Goal: Task Accomplishment & Management: Use online tool/utility

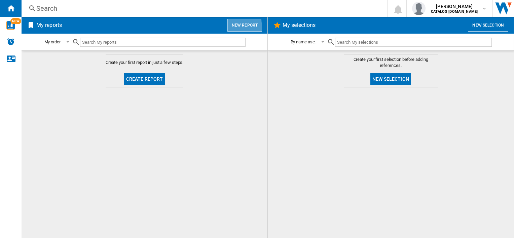
click at [235, 27] on button "New report" at bounding box center [244, 25] width 35 height 13
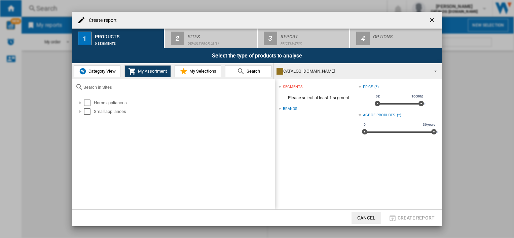
click at [106, 72] on span "Category View" at bounding box center [101, 71] width 29 height 5
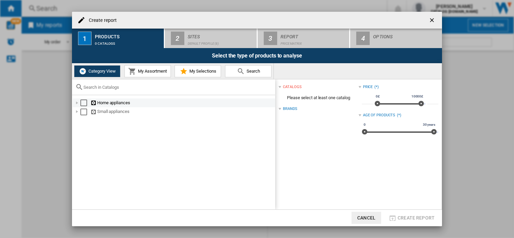
click at [83, 103] on div "Select" at bounding box center [83, 103] width 7 height 7
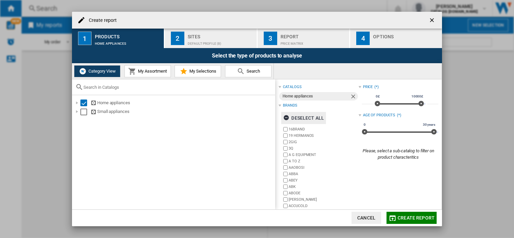
click at [303, 118] on div "Deselect all" at bounding box center [303, 118] width 41 height 12
drag, startPoint x: 290, startPoint y: 106, endPoint x: 300, endPoint y: 109, distance: 10.4
click at [300, 109] on div "Brands" at bounding box center [318, 105] width 80 height 9
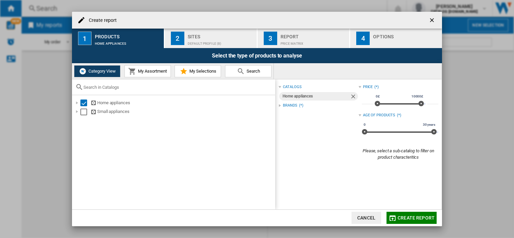
click at [294, 105] on div "Brands" at bounding box center [290, 105] width 14 height 5
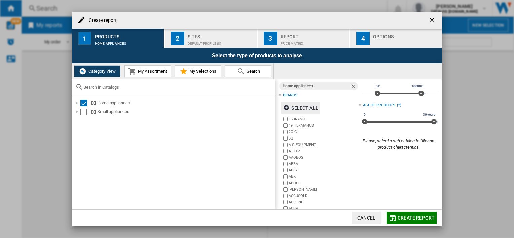
scroll to position [27, 0]
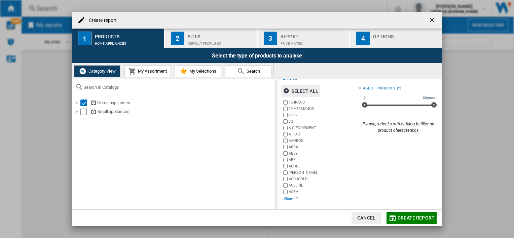
click at [293, 198] on div "+Show all" at bounding box center [320, 198] width 76 height 5
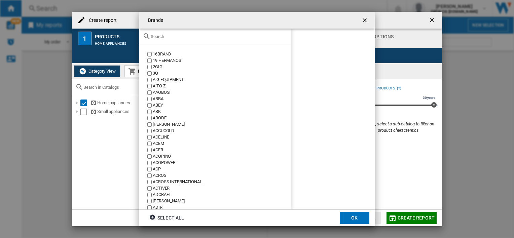
click at [217, 37] on input "text" at bounding box center [219, 36] width 137 height 5
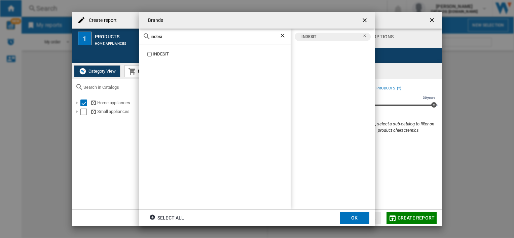
click at [173, 39] on input "indesi" at bounding box center [215, 36] width 128 height 5
drag, startPoint x: 173, startPoint y: 39, endPoint x: 148, endPoint y: 38, distance: 24.6
click at [148, 38] on div "indesi" at bounding box center [214, 37] width 151 height 16
type input "hotpoint"
click at [149, 57] on label "HOTPOINT" at bounding box center [218, 54] width 145 height 6
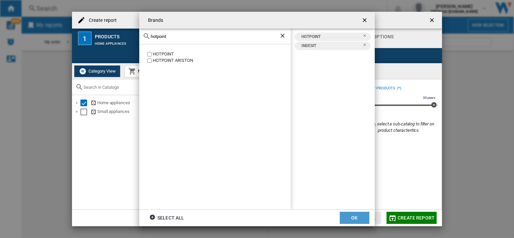
click at [357, 218] on button "OK" at bounding box center [355, 218] width 30 height 12
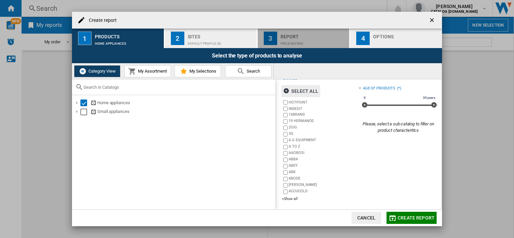
click at [298, 39] on div "Price Matrix" at bounding box center [314, 41] width 66 height 7
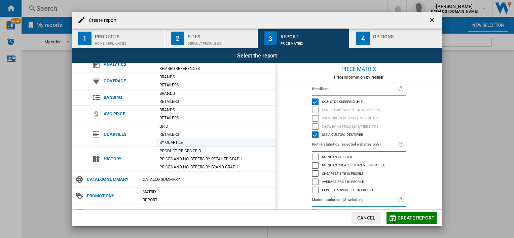
scroll to position [34, 0]
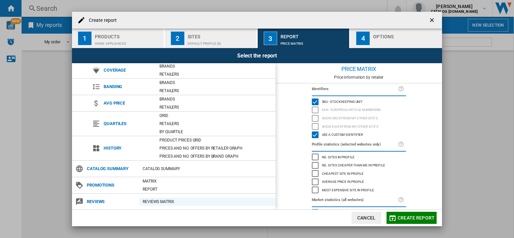
click at [160, 202] on div "REVIEWS Matrix" at bounding box center [207, 201] width 136 height 7
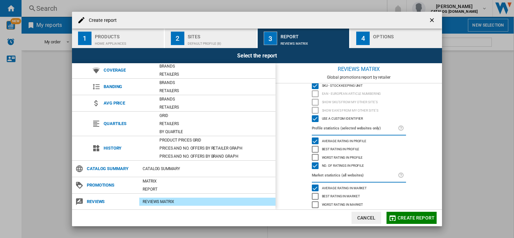
scroll to position [30, 0]
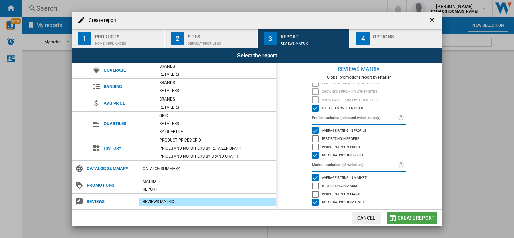
click at [407, 219] on span "Create report" at bounding box center [416, 217] width 37 height 5
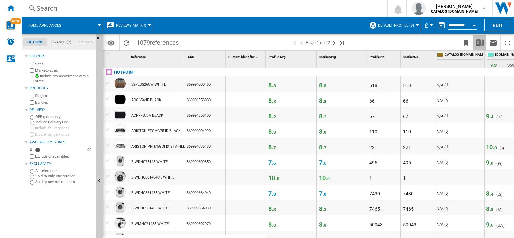
click at [480, 42] on img "Download in Excel" at bounding box center [480, 43] width 8 height 8
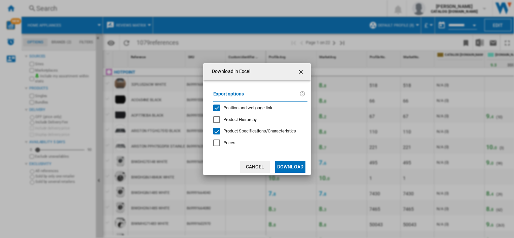
click at [231, 117] on span "Product Hierarchy" at bounding box center [239, 119] width 33 height 5
click at [291, 167] on button "Download" at bounding box center [290, 167] width 30 height 12
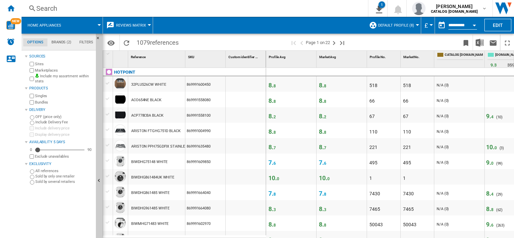
click at [70, 14] on div "Search Search 0 1 Home appliances/No characteristic/2 brands [REVIEWS Matrix] C…" at bounding box center [268, 8] width 492 height 17
click at [48, 8] on div "Search" at bounding box center [193, 8] width 314 height 9
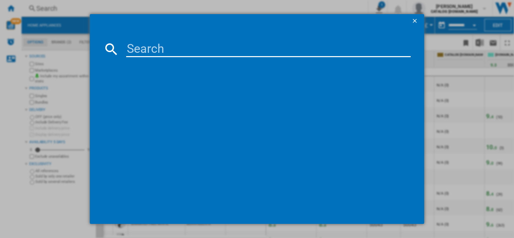
click at [171, 48] on input at bounding box center [268, 49] width 284 height 16
paste input "HDG6GDC2TWX"
type input "HDG6GDC2TWX"
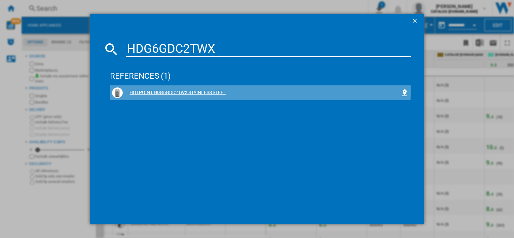
click at [173, 90] on div "HOTPOINT HDG6GDC2TWX STAINLESS STEEL" at bounding box center [261, 92] width 277 height 7
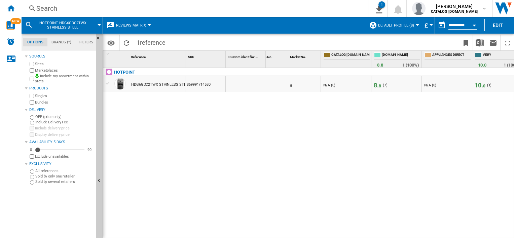
scroll to position [0, 121]
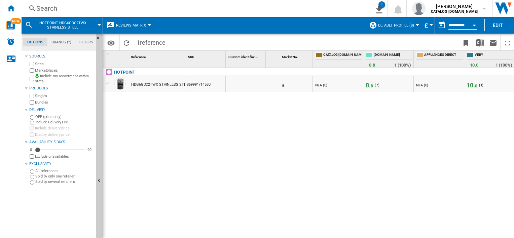
drag, startPoint x: 156, startPoint y: 85, endPoint x: 139, endPoint y: 87, distance: 17.6
click at [139, 87] on div "HDG6GDC2TWX STAINLESS STEEL" at bounding box center [160, 84] width 59 height 15
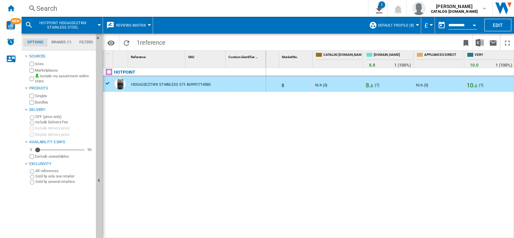
click at [41, 9] on div "Search" at bounding box center [193, 8] width 314 height 9
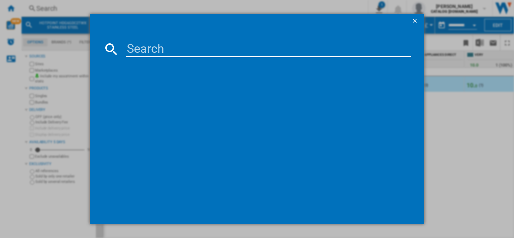
click at [474, 180] on div at bounding box center [257, 119] width 514 height 238
click at [415, 21] on ng-md-icon "getI18NText('BUTTONS.CLOSE_DIALOG')" at bounding box center [415, 21] width 8 height 8
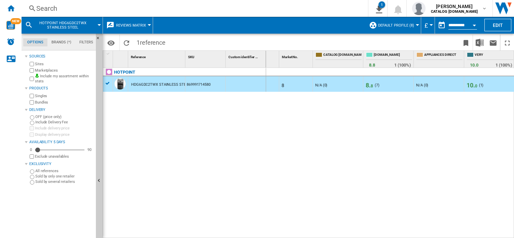
drag, startPoint x: 213, startPoint y: 87, endPoint x: 204, endPoint y: 84, distance: 8.9
click at [185, 84] on div "869991714580" at bounding box center [205, 83] width 40 height 15
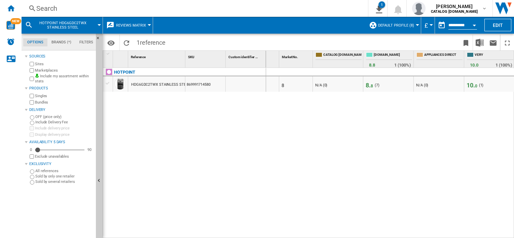
click at [204, 84] on div "869991714580" at bounding box center [205, 83] width 40 height 15
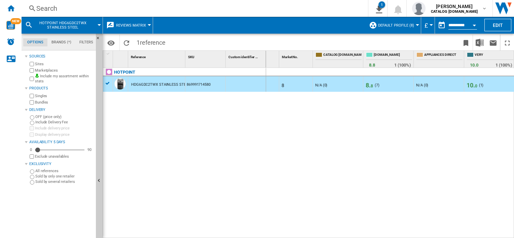
drag, startPoint x: 213, startPoint y: 84, endPoint x: 178, endPoint y: 80, distance: 35.2
click at [178, 76] on div "HDG6GDC2TWX STAINLESS STEEL 869991714580" at bounding box center [184, 76] width 163 height 0
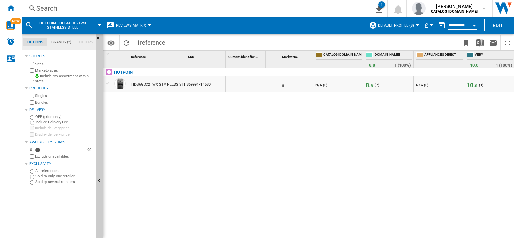
click at [164, 86] on div "HDG6GDC2TWX STAINLESS STEEL" at bounding box center [160, 84] width 59 height 15
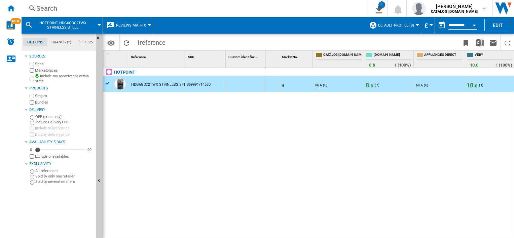
click at [149, 85] on div "HDG6GDC2TWX STAINLESS STEEL" at bounding box center [160, 84] width 59 height 15
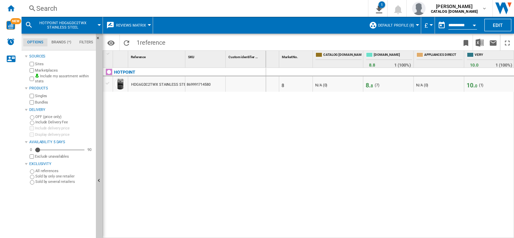
click at [149, 85] on div "HDG6GDC2TWX STAINLESS STEEL" at bounding box center [160, 84] width 59 height 15
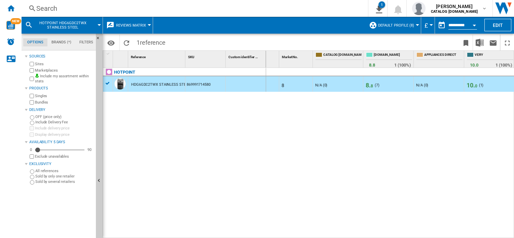
click at [154, 84] on div "HDG6GDC2TWX STAINLESS STEEL" at bounding box center [160, 84] width 59 height 15
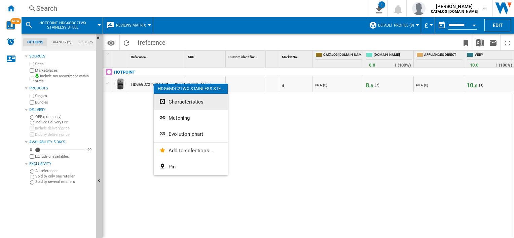
click at [180, 105] on span "Characteristics" at bounding box center [186, 102] width 35 height 6
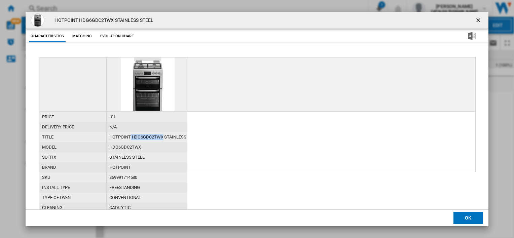
drag, startPoint x: 162, startPoint y: 135, endPoint x: 130, endPoint y: 135, distance: 32.3
click at [130, 135] on div "HOTPOINT HDG6GDC2TWX STAINLESS STEEL" at bounding box center [147, 137] width 81 height 10
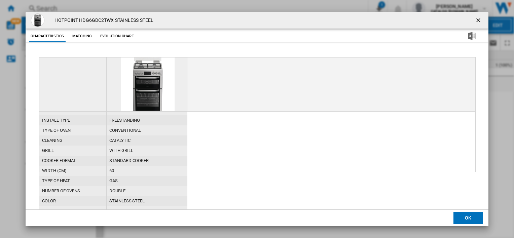
scroll to position [67, 0]
click at [483, 21] on button "Product popup" at bounding box center [478, 19] width 13 height 13
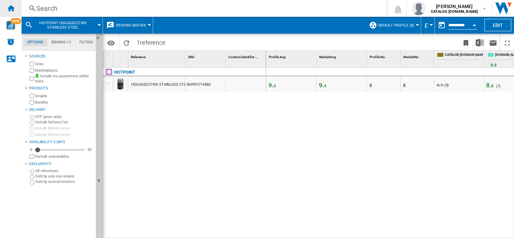
click at [8, 12] on div "Home" at bounding box center [11, 8] width 22 height 17
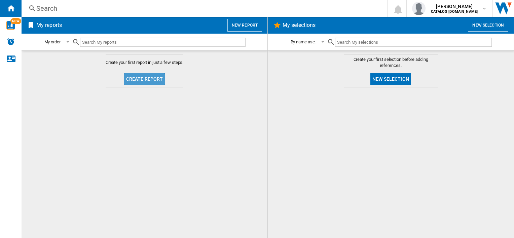
click at [139, 81] on button "Create report" at bounding box center [144, 79] width 41 height 12
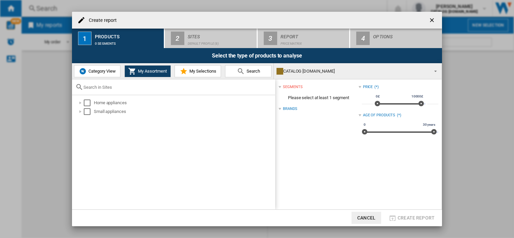
click at [106, 68] on button "Category View" at bounding box center [97, 71] width 46 height 12
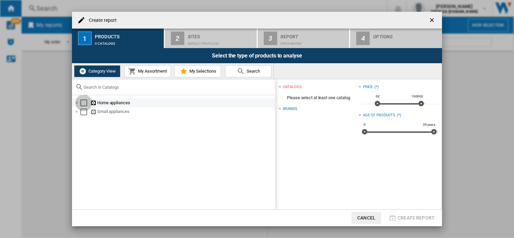
click at [86, 103] on div "Select" at bounding box center [83, 103] width 7 height 7
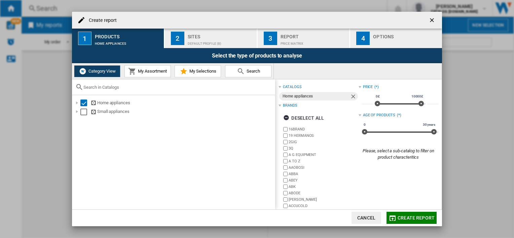
click at [151, 73] on span "My Assortment" at bounding box center [151, 71] width 31 height 5
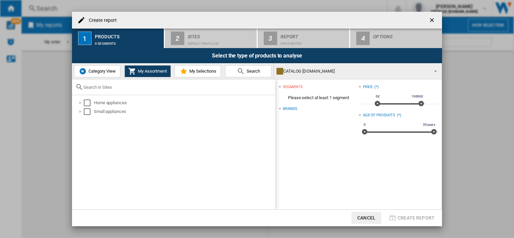
click at [291, 109] on div "Brands" at bounding box center [290, 108] width 14 height 5
click at [87, 102] on div "Select" at bounding box center [87, 103] width 7 height 7
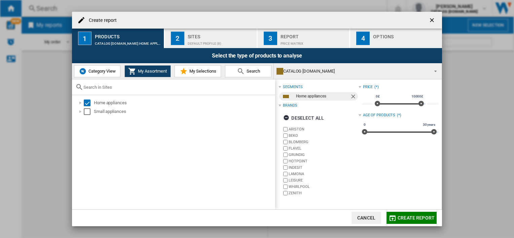
click at [296, 128] on label "ARISTON" at bounding box center [324, 129] width 70 height 5
click at [296, 134] on label "BEKO" at bounding box center [324, 135] width 70 height 5
click at [296, 141] on label "BLOMBERG" at bounding box center [324, 142] width 70 height 5
click at [296, 147] on label "FLAVEL" at bounding box center [324, 148] width 70 height 5
click at [298, 153] on label "GRUNDIG" at bounding box center [324, 154] width 70 height 5
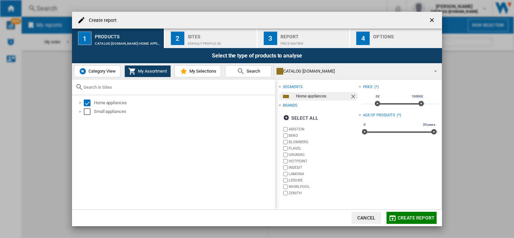
click at [298, 174] on label "LAMONA" at bounding box center [324, 174] width 70 height 5
drag, startPoint x: 297, startPoint y: 178, endPoint x: 297, endPoint y: 182, distance: 3.7
click at [297, 178] on label "LEISURE" at bounding box center [324, 180] width 70 height 5
click at [296, 186] on label "WHIRLPOOL" at bounding box center [324, 186] width 70 height 5
click at [293, 192] on label "ZENITH" at bounding box center [324, 193] width 70 height 5
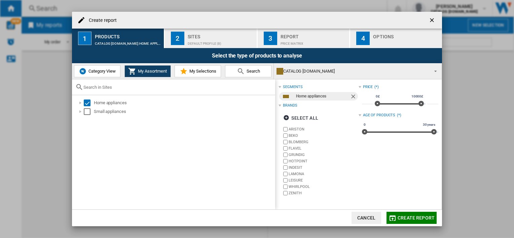
click at [294, 38] on div "Price Matrix" at bounding box center [314, 41] width 66 height 7
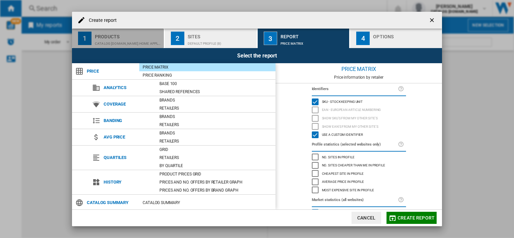
click at [110, 40] on div "CATALOG [DOMAIN_NAME]:Home appliances" at bounding box center [128, 41] width 66 height 7
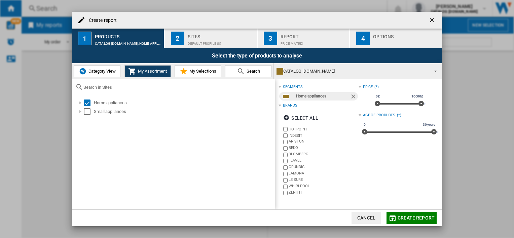
click at [288, 41] on div "Price Matrix" at bounding box center [314, 41] width 66 height 7
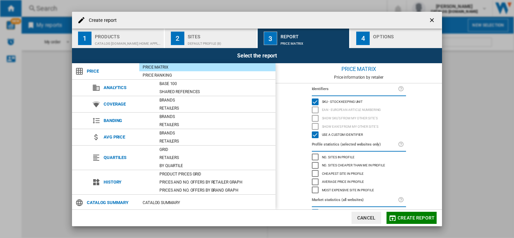
scroll to position [34, 0]
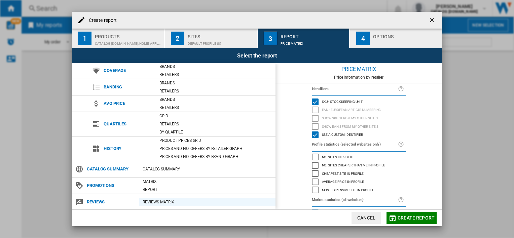
click at [152, 200] on div "REVIEWS Matrix" at bounding box center [207, 202] width 136 height 7
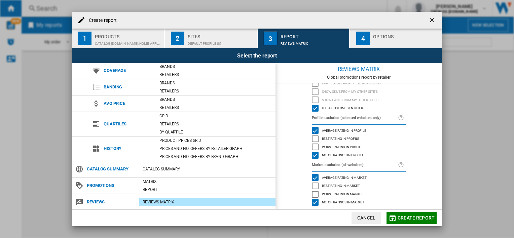
scroll to position [0, 0]
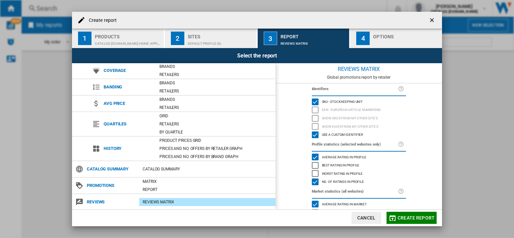
click at [113, 18] on h4 "Create report" at bounding box center [100, 20] width 31 height 7
click at [111, 20] on h4 "Create report" at bounding box center [100, 20] width 31 height 7
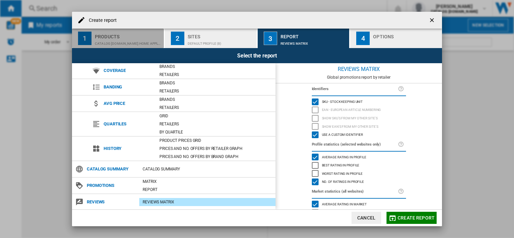
click at [112, 38] on div "CATALOG [DOMAIN_NAME]:Home appliances" at bounding box center [128, 41] width 66 height 7
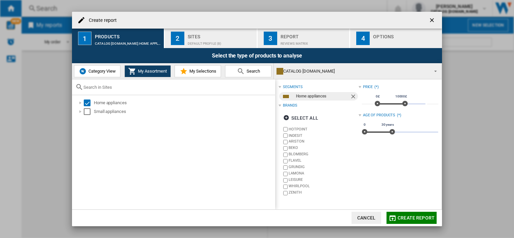
click at [104, 20] on h4 "Create report" at bounding box center [100, 20] width 31 height 7
click at [87, 20] on h4 "Create report" at bounding box center [100, 20] width 31 height 7
click at [83, 19] on ng-md-icon at bounding box center [81, 20] width 8 height 8
drag, startPoint x: 84, startPoint y: 19, endPoint x: 128, endPoint y: 28, distance: 45.0
click at [128, 28] on div "Create report" at bounding box center [257, 20] width 370 height 17
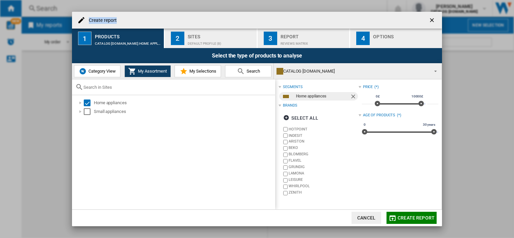
drag, startPoint x: 128, startPoint y: 28, endPoint x: 126, endPoint y: 22, distance: 6.0
click at [126, 22] on div "Create report" at bounding box center [257, 20] width 370 height 17
click at [117, 20] on div "Create report" at bounding box center [257, 20] width 370 height 17
click at [105, 22] on h4 "Create report" at bounding box center [100, 20] width 31 height 7
drag, startPoint x: 104, startPoint y: 11, endPoint x: 95, endPoint y: 15, distance: 9.5
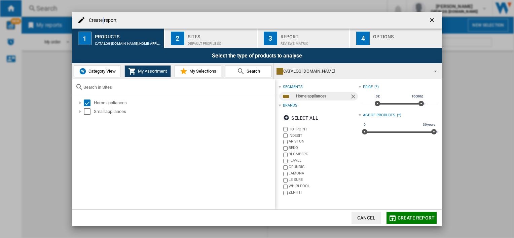
click at [102, 15] on div "Create report 1 Products CATALOG [DOMAIN_NAME]:Home appliances 2 Sites Default …" at bounding box center [257, 119] width 514 height 238
click at [83, 19] on ng-md-icon at bounding box center [81, 20] width 8 height 8
click at [105, 20] on h4 "Create report" at bounding box center [100, 20] width 31 height 7
drag, startPoint x: 117, startPoint y: 21, endPoint x: 76, endPoint y: 12, distance: 41.6
click at [76, 12] on div "Create report" at bounding box center [257, 20] width 370 height 17
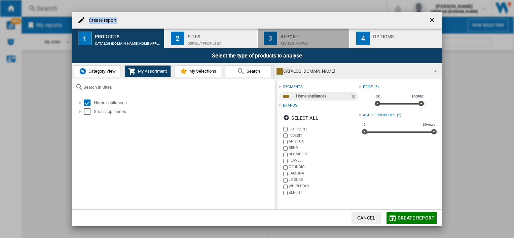
click at [300, 47] on button "3 Report REVIEWS Matrix" at bounding box center [304, 39] width 92 height 20
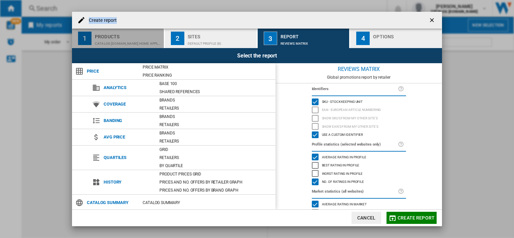
click at [123, 37] on div "Products" at bounding box center [128, 34] width 66 height 7
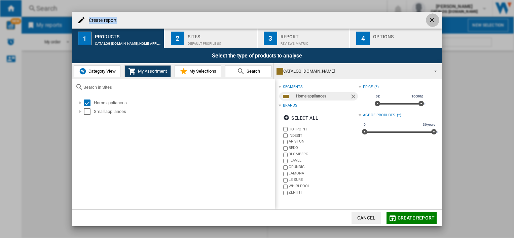
click at [432, 22] on ng-md-icon "getI18NText('BUTTONS.CLOSE_DIALOG')" at bounding box center [432, 21] width 8 height 8
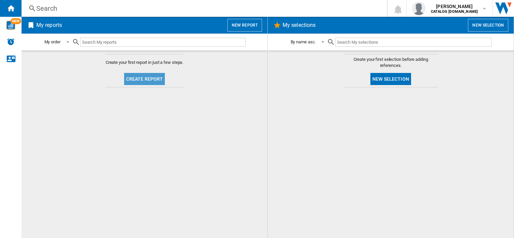
click at [152, 77] on button "Create report" at bounding box center [144, 79] width 41 height 12
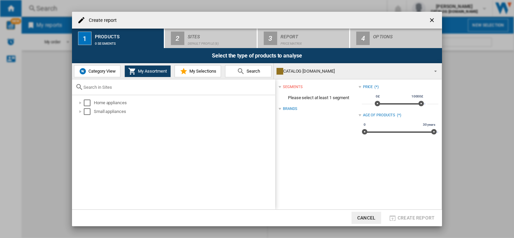
click at [90, 17] on h4 "Create report" at bounding box center [100, 20] width 31 height 7
click at [91, 17] on h4 "Create report" at bounding box center [100, 20] width 31 height 7
click at [85, 18] on ng-md-icon "Create report ..." at bounding box center [81, 20] width 8 height 8
click at [80, 18] on ng-md-icon "Create report ..." at bounding box center [81, 20] width 8 height 8
click at [90, 19] on h4 "Create report" at bounding box center [100, 20] width 31 height 7
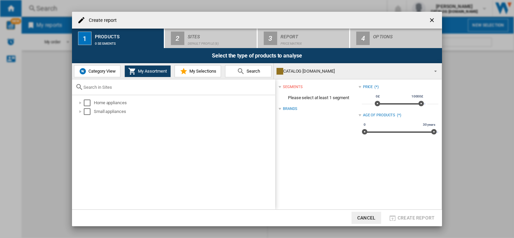
click at [98, 19] on h4 "Create report" at bounding box center [100, 20] width 31 height 7
click at [119, 22] on div "Create report" at bounding box center [257, 20] width 370 height 17
drag, startPoint x: 116, startPoint y: 22, endPoint x: 86, endPoint y: 19, distance: 30.4
click at [86, 19] on h4 "Create report" at bounding box center [100, 20] width 31 height 7
copy h4 "Create report"
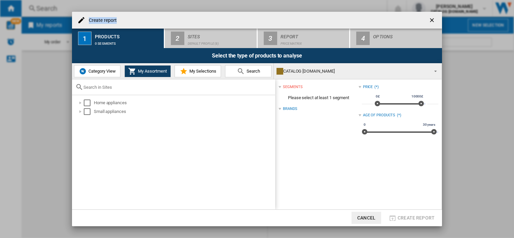
click at [90, 19] on h4 "Create report" at bounding box center [100, 20] width 31 height 7
click at [92, 71] on span "Category View" at bounding box center [101, 71] width 29 height 5
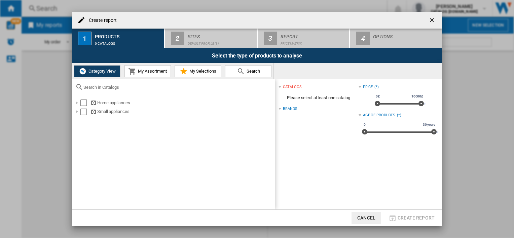
click at [104, 20] on h4 "Create report" at bounding box center [100, 20] width 31 height 7
click at [85, 16] on div "Create report" at bounding box center [257, 20] width 370 height 17
drag, startPoint x: 133, startPoint y: 72, endPoint x: 156, endPoint y: 78, distance: 24.0
click at [133, 72] on md-icon "Create report ..." at bounding box center [132, 71] width 8 height 8
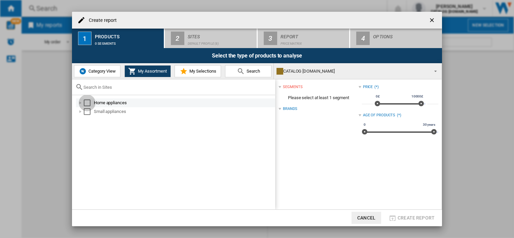
click at [89, 102] on div "Select" at bounding box center [87, 103] width 7 height 7
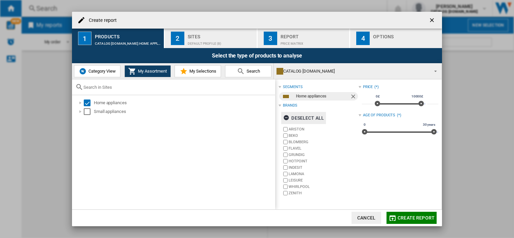
click at [298, 117] on div "Deselect all" at bounding box center [303, 118] width 41 height 12
click at [298, 167] on label "INDESIT" at bounding box center [324, 167] width 70 height 5
click at [293, 164] on label "HOTPOINT" at bounding box center [320, 161] width 76 height 6
click at [219, 42] on div "Default profile (8)" at bounding box center [221, 41] width 66 height 7
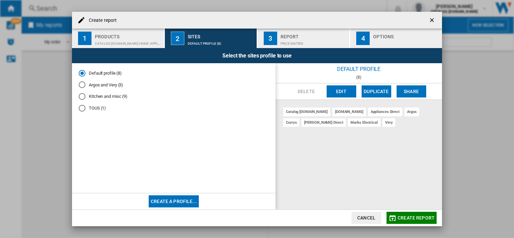
click at [103, 19] on h4 "Create report" at bounding box center [100, 20] width 31 height 7
click at [295, 42] on div "Price Matrix" at bounding box center [314, 41] width 66 height 7
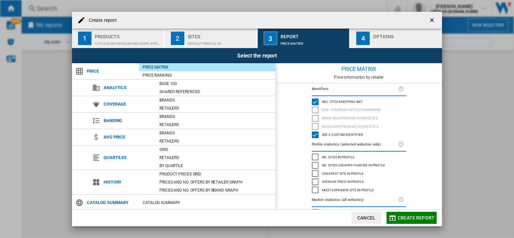
click at [82, 18] on ng-md-icon "Create report ..." at bounding box center [81, 20] width 8 height 8
click at [188, 42] on div "Default profile (8)" at bounding box center [221, 41] width 66 height 7
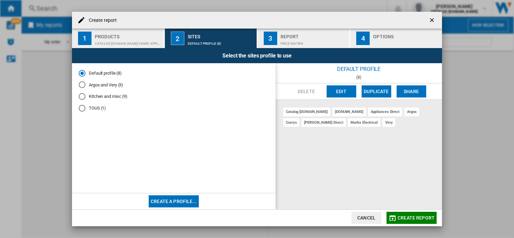
click at [345, 90] on button "Edit" at bounding box center [342, 91] width 30 height 12
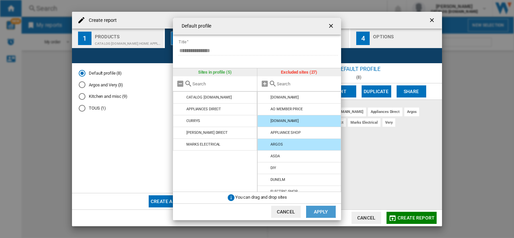
click at [313, 213] on button "Apply" at bounding box center [321, 212] width 30 height 12
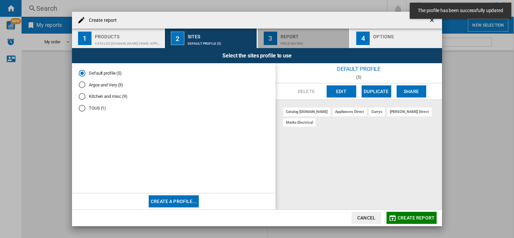
click at [293, 37] on div "Report" at bounding box center [314, 34] width 66 height 7
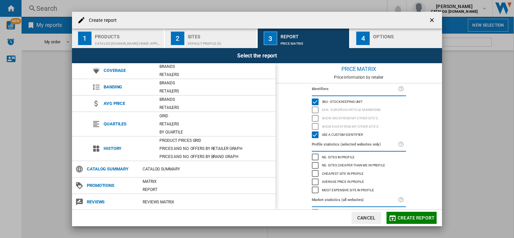
scroll to position [34, 0]
click at [163, 199] on div "REVIEWS Matrix" at bounding box center [207, 201] width 136 height 7
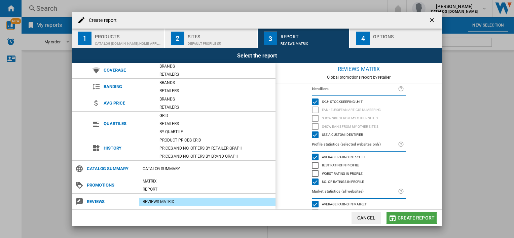
click at [410, 218] on span "Create report" at bounding box center [416, 217] width 37 height 5
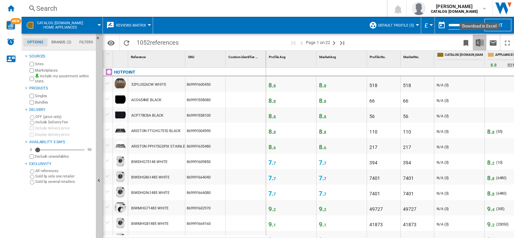
click at [479, 39] on img "Download in Excel" at bounding box center [480, 43] width 8 height 8
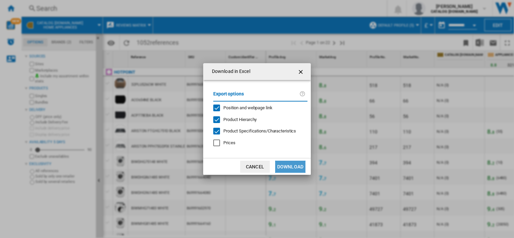
click at [291, 163] on button "Download" at bounding box center [290, 167] width 30 height 12
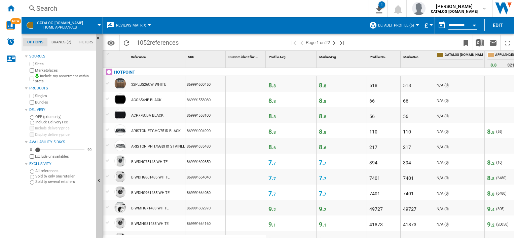
click at [218, 8] on div "Search" at bounding box center [193, 8] width 314 height 9
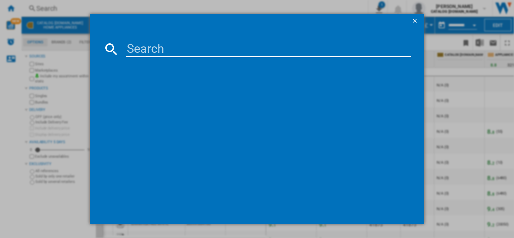
click at [416, 20] on ng-md-icon "getI18NText('BUTTONS.CLOSE_DIALOG')" at bounding box center [415, 21] width 8 height 8
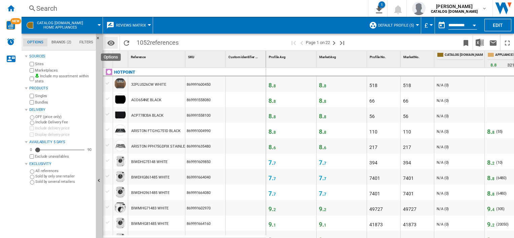
click at [114, 45] on md-icon "Options" at bounding box center [111, 43] width 8 height 8
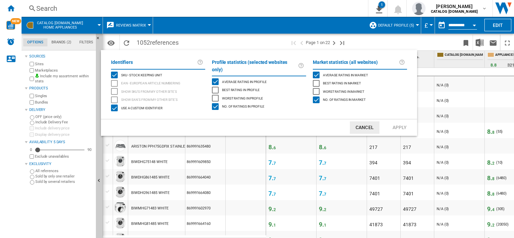
click at [227, 41] on md-backdrop at bounding box center [257, 119] width 514 height 238
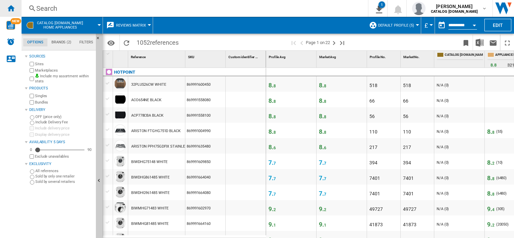
click at [9, 8] on ng-md-icon "Home" at bounding box center [11, 8] width 8 height 8
